Goal: Task Accomplishment & Management: Manage account settings

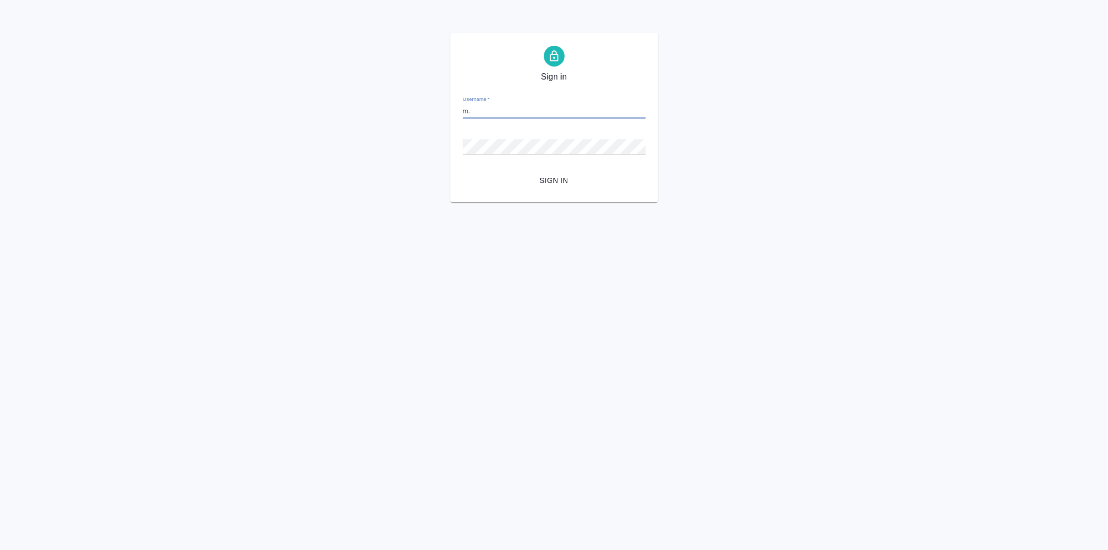
type input "[EMAIL_ADDRESS][DOMAIN_NAME]"
click at [515, 138] on div "Password   *" at bounding box center [554, 142] width 183 height 23
click at [463, 171] on button "Sign in" at bounding box center [554, 180] width 183 height 19
click at [533, 105] on input "Username   *" at bounding box center [554, 111] width 183 height 15
type input "[EMAIL_ADDRESS][DOMAIN_NAME]"
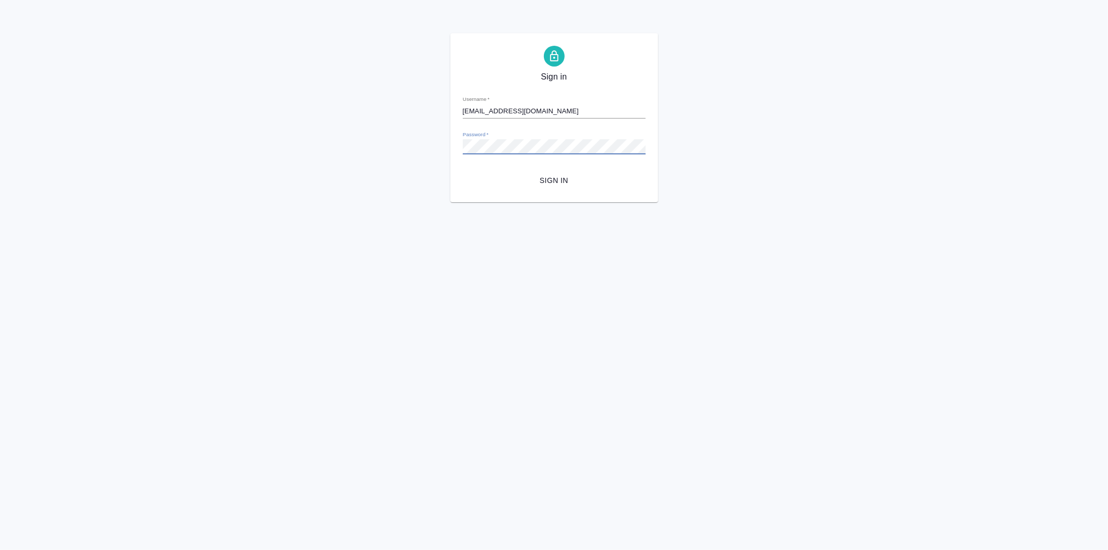
click at [463, 171] on button "Sign in" at bounding box center [554, 180] width 183 height 19
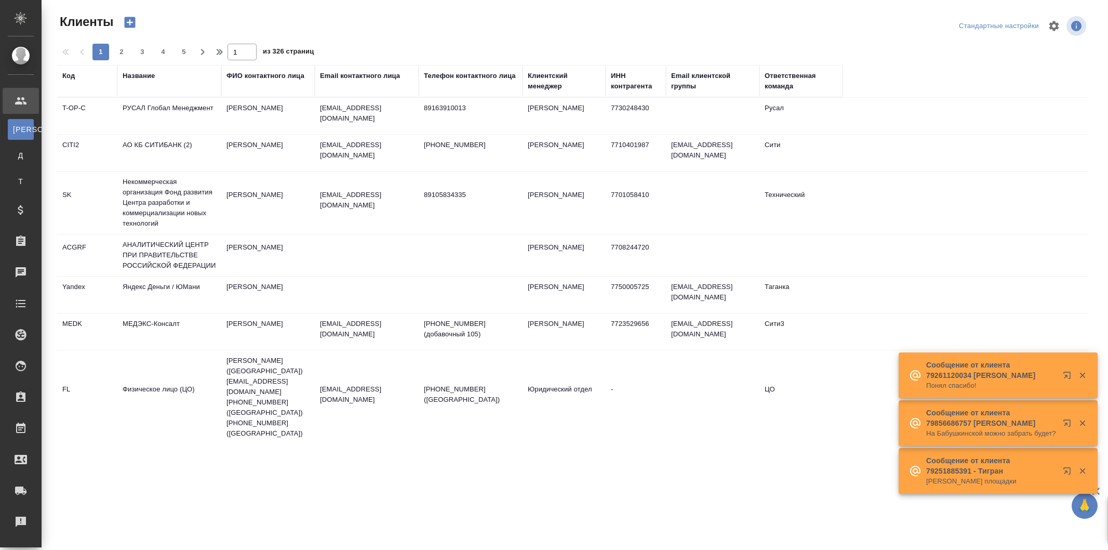
select select "RU"
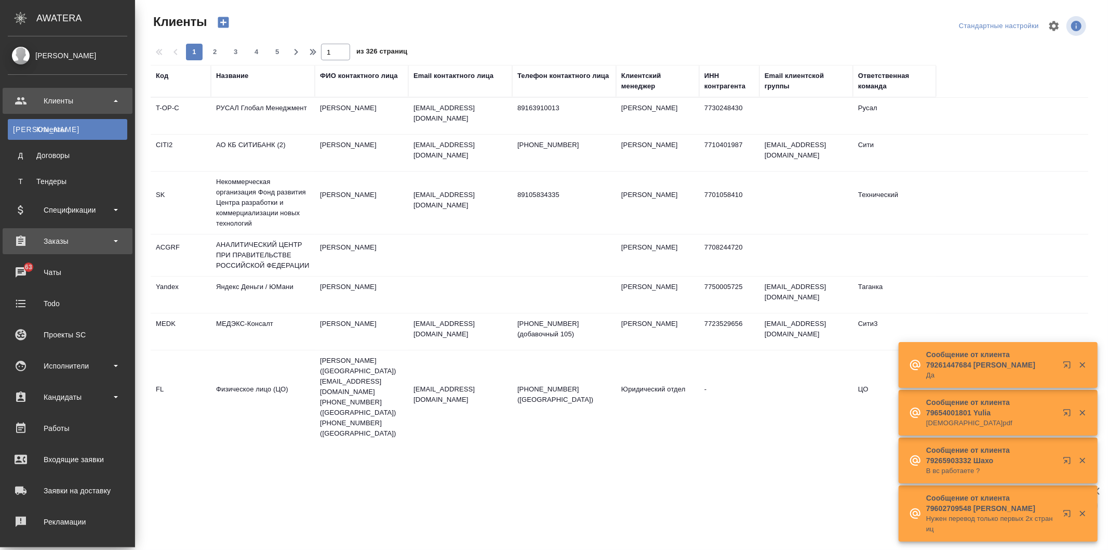
click at [105, 232] on div "Заказы" at bounding box center [68, 241] width 130 height 26
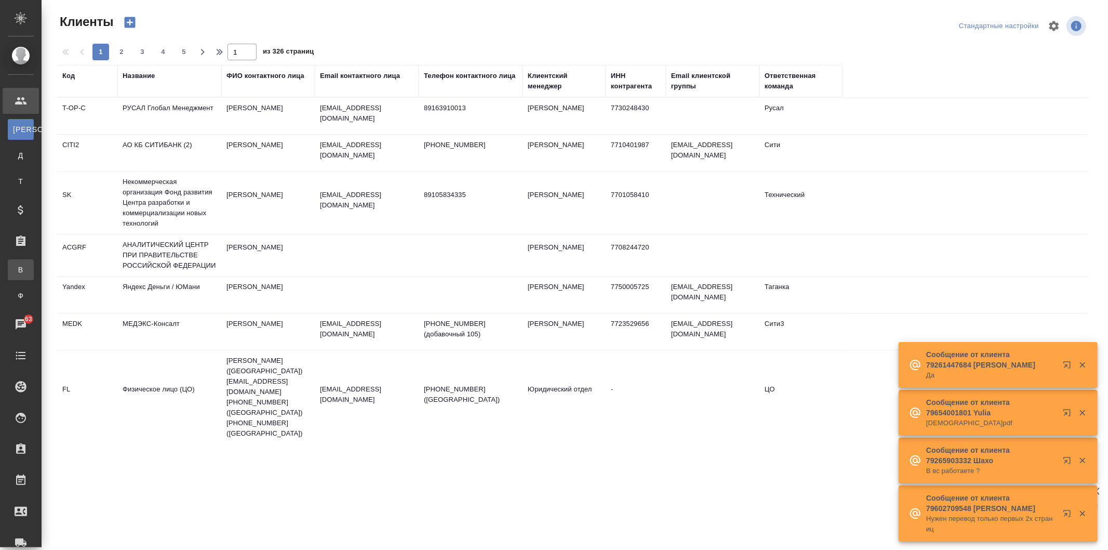
click at [34, 273] on link "В Все заказы" at bounding box center [21, 269] width 26 height 21
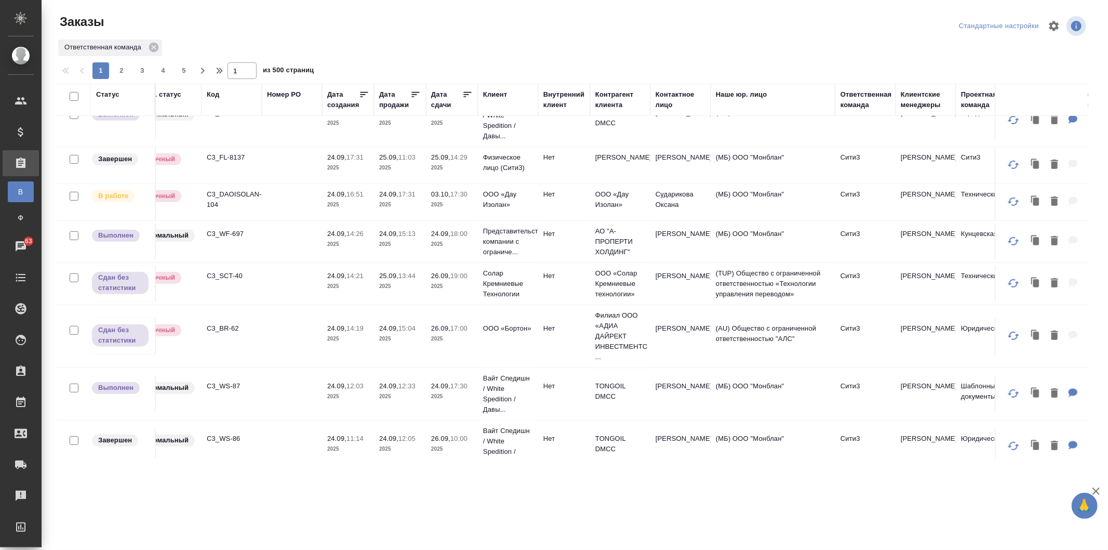
scroll to position [461, 84]
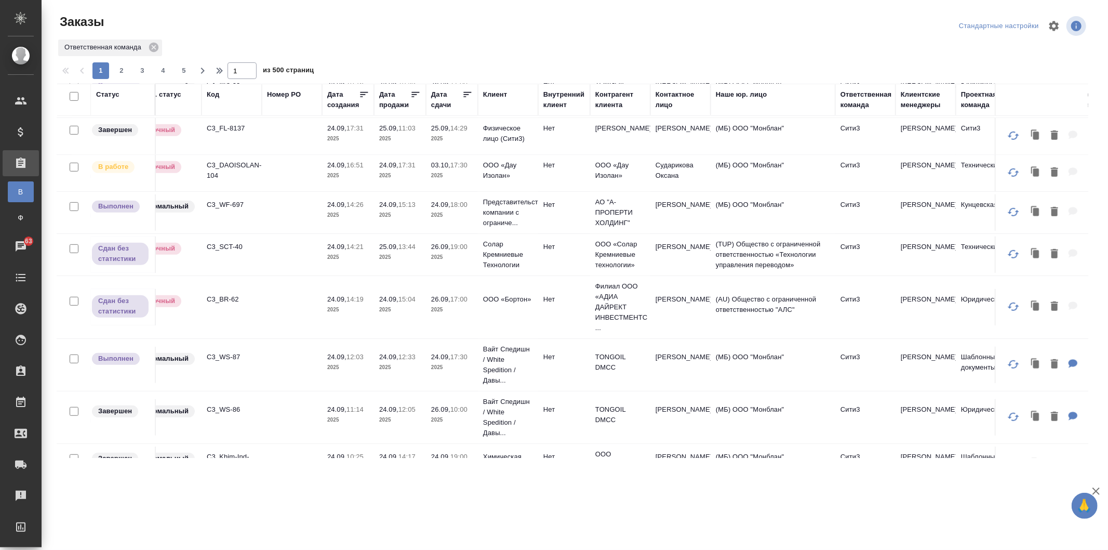
click at [821, 325] on td "(AU) Общество с ограниченной ответственностью "АЛС"" at bounding box center [773, 307] width 125 height 36
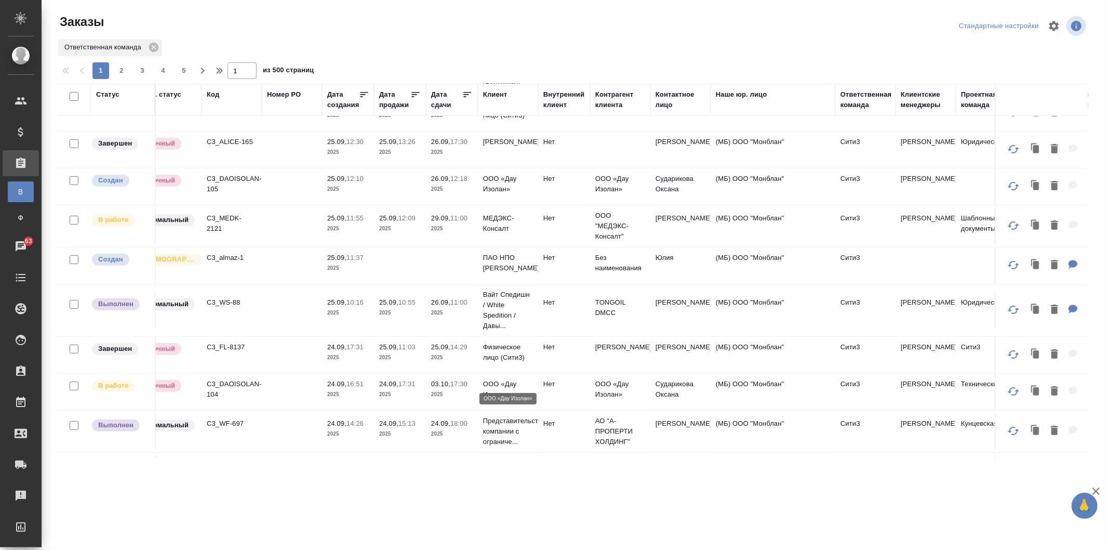
scroll to position [201, 84]
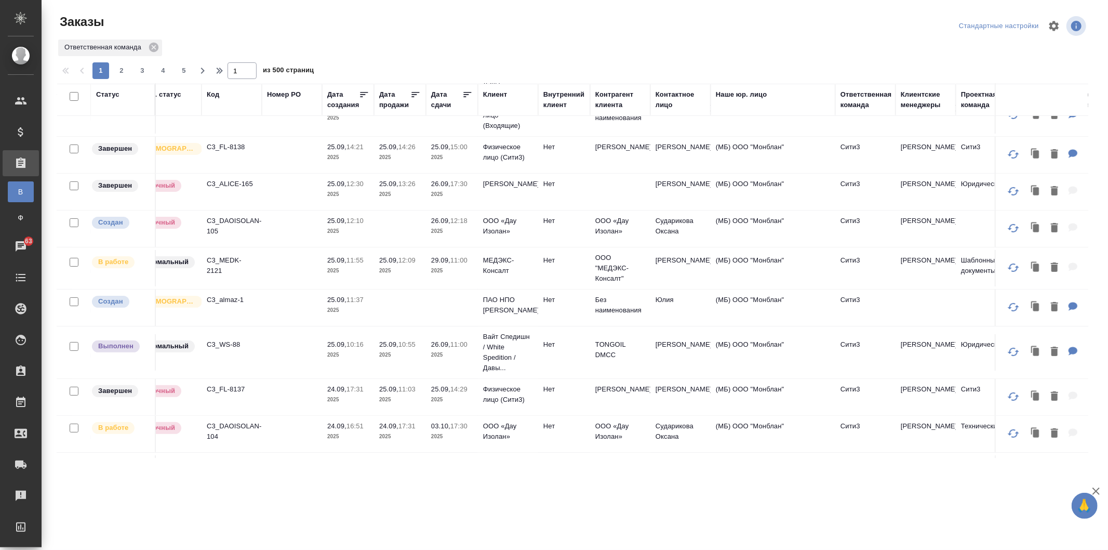
click at [467, 319] on td at bounding box center [452, 307] width 52 height 36
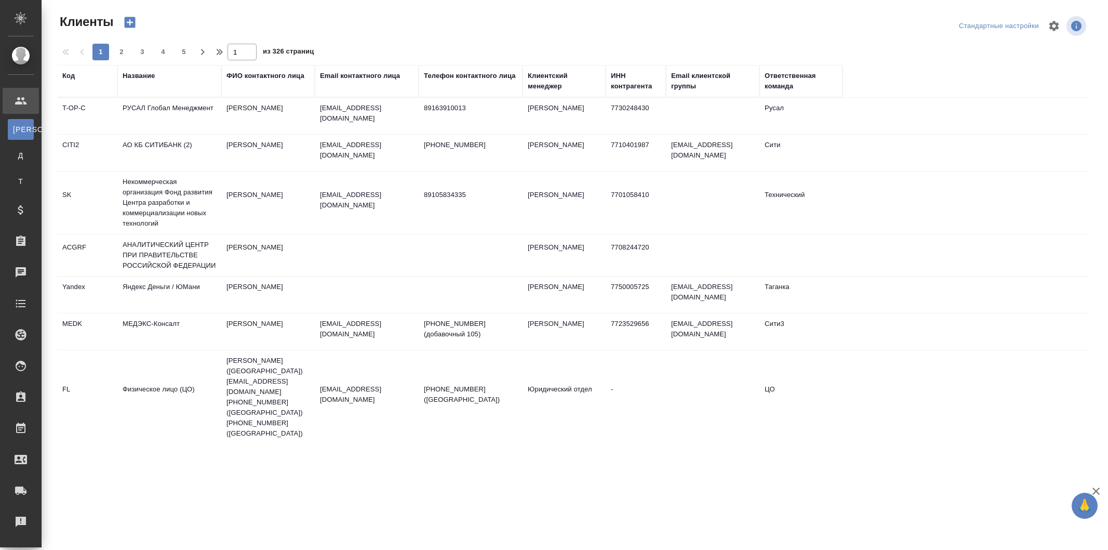
select select "RU"
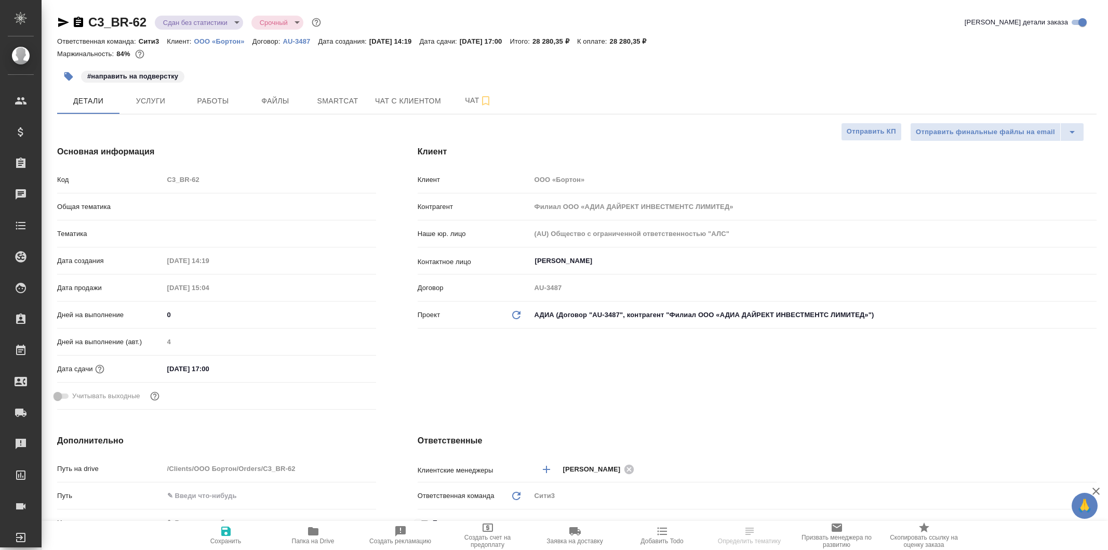
select select "RU"
type textarea "x"
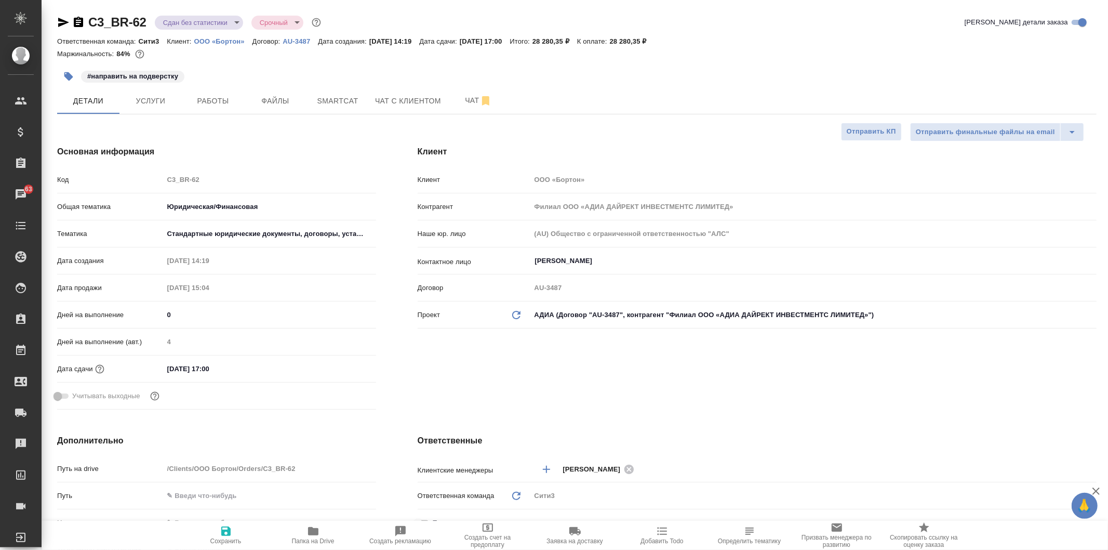
type textarea "x"
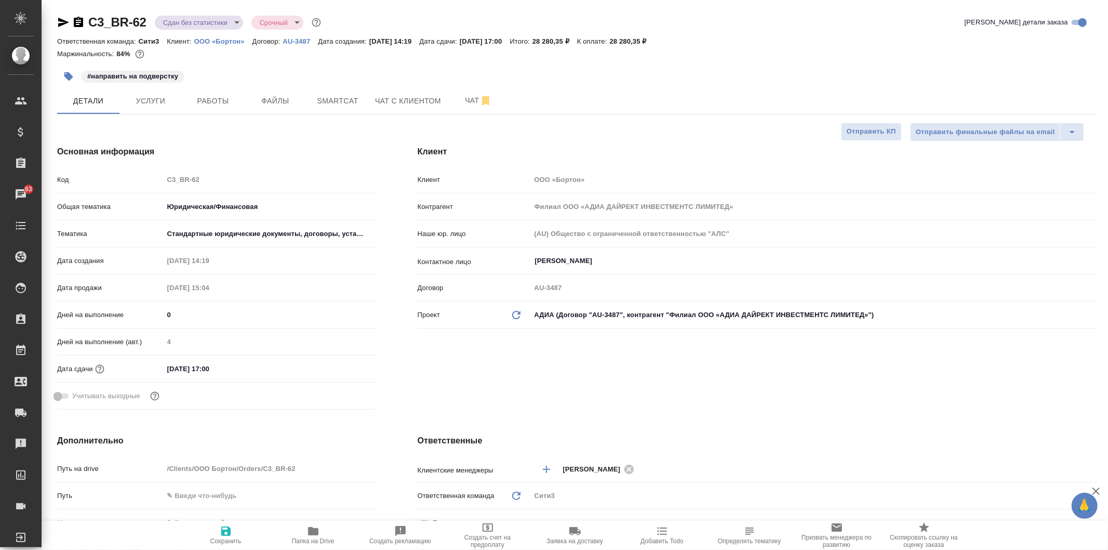
type textarea "x"
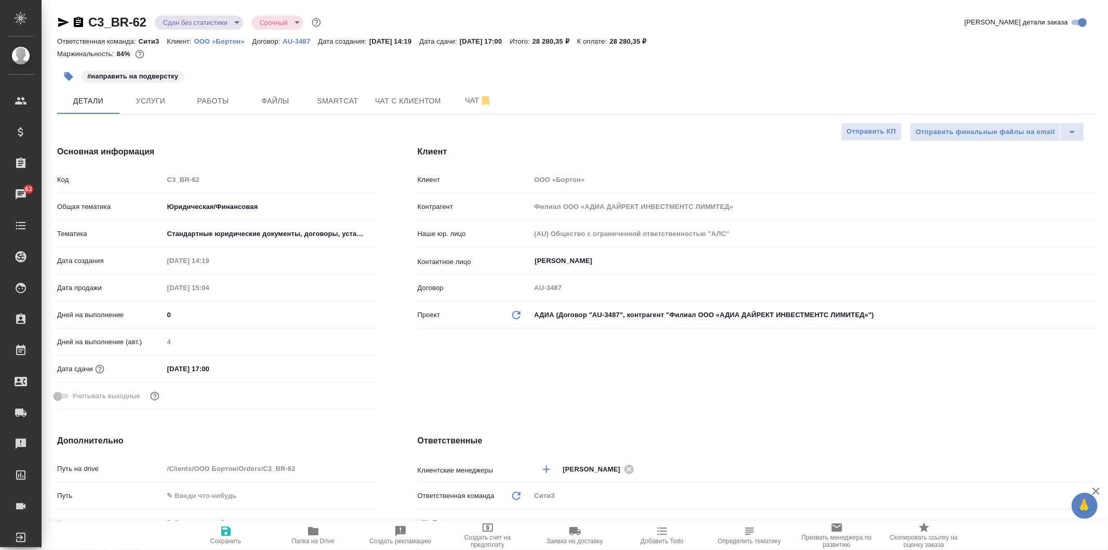
type textarea "x"
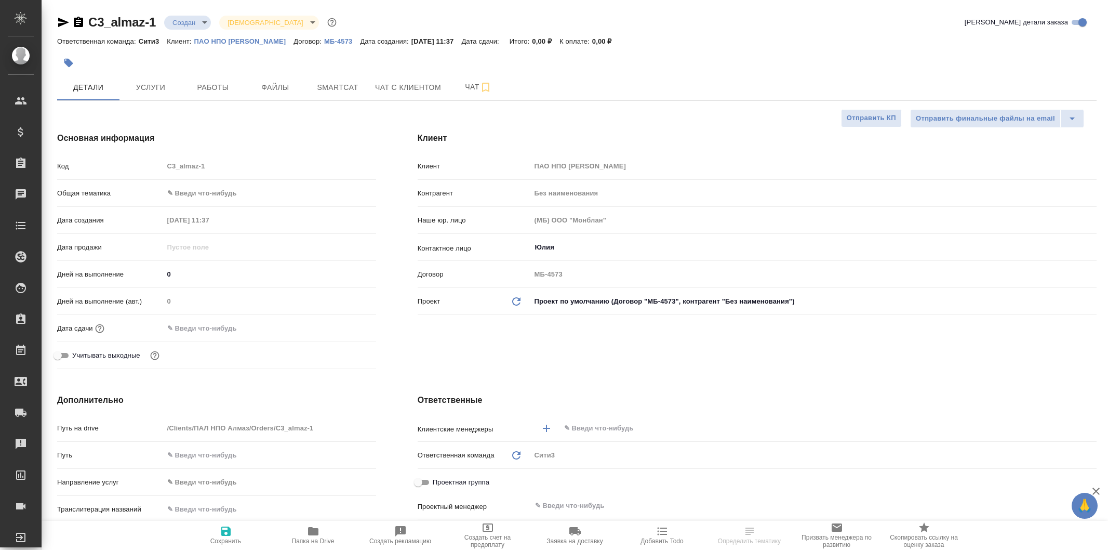
select select "RU"
type textarea "x"
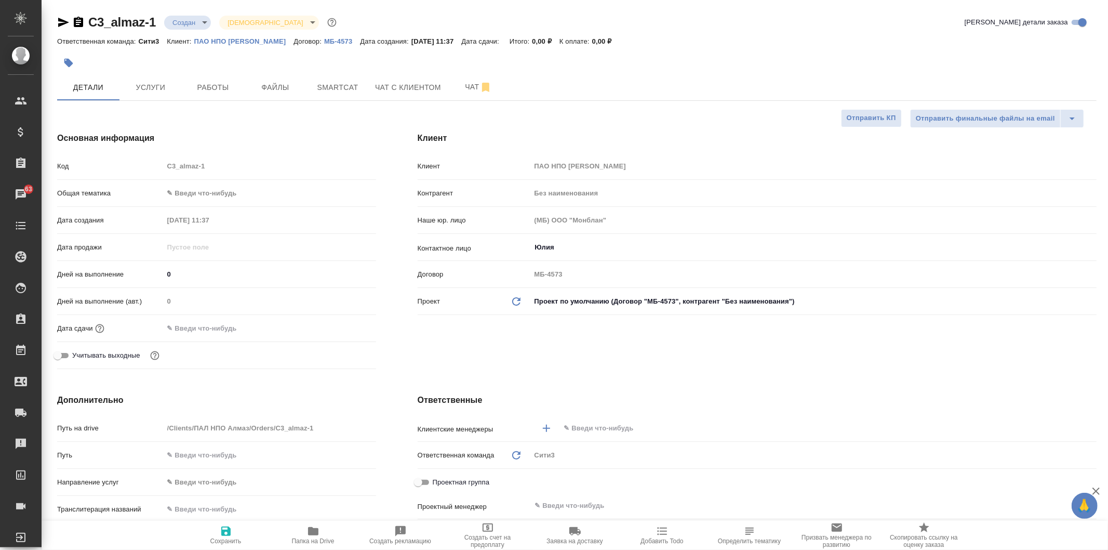
type textarea "x"
